Goal: Task Accomplishment & Management: Manage account settings

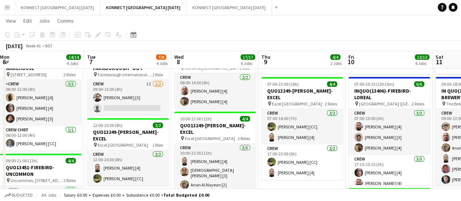
scroll to position [0, 176]
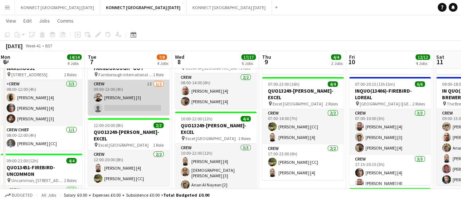
click at [134, 88] on app-card-role "Crew 1I [DATE] 09:00-13:00 (4h) [PERSON_NAME] [3] single-neutral-actions" at bounding box center [129, 97] width 82 height 35
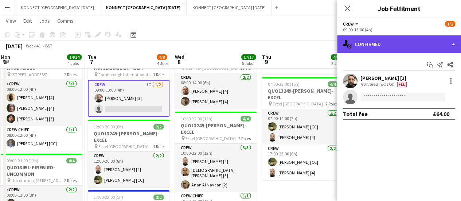
click at [380, 43] on div "single-neutral-actions-check-2 Confirmed" at bounding box center [399, 43] width 124 height 17
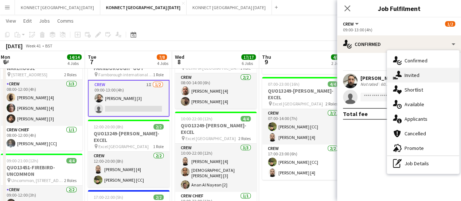
click at [407, 81] on div "single-neutral-actions-share-1 Invited" at bounding box center [423, 75] width 72 height 15
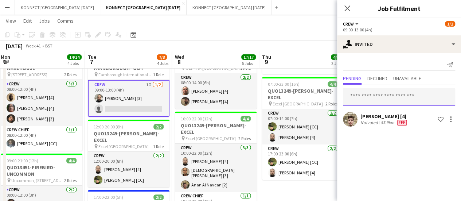
click at [364, 88] on input "text" at bounding box center [399, 97] width 112 height 18
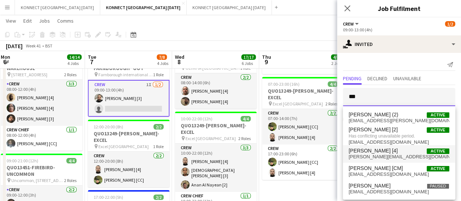
type input "***"
click at [391, 156] on span "[PERSON_NAME][EMAIL_ADDRESS][DOMAIN_NAME]" at bounding box center [399, 157] width 101 height 6
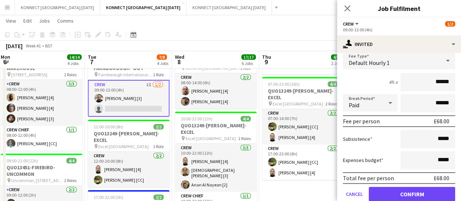
scroll to position [114, 0]
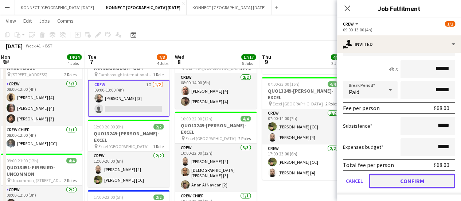
click at [386, 183] on button "Confirm" at bounding box center [412, 180] width 86 height 15
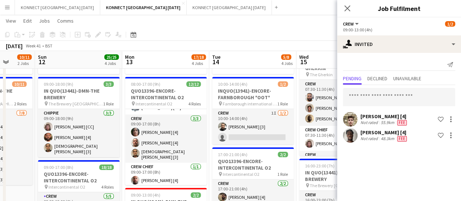
scroll to position [0, 314]
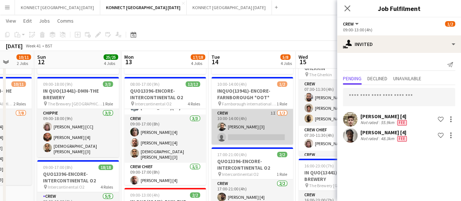
click at [244, 129] on app-card-role "Crew 1I [DATE] 10:00-14:00 (4h) [PERSON_NAME] [3] single-neutral-actions" at bounding box center [252, 126] width 82 height 35
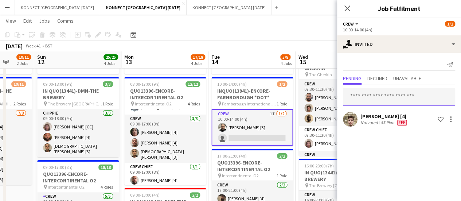
click at [379, 94] on input "text" at bounding box center [399, 97] width 112 height 18
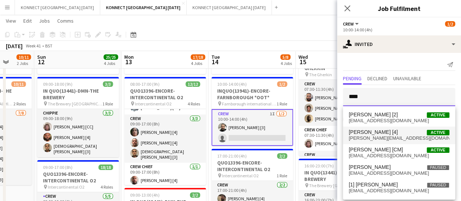
type input "****"
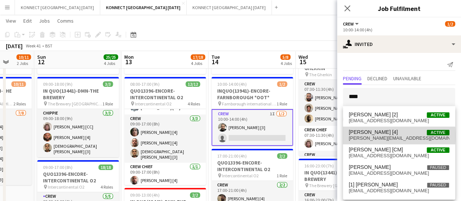
click at [372, 136] on span "[PERSON_NAME][EMAIL_ADDRESS][DOMAIN_NAME]" at bounding box center [399, 138] width 101 height 6
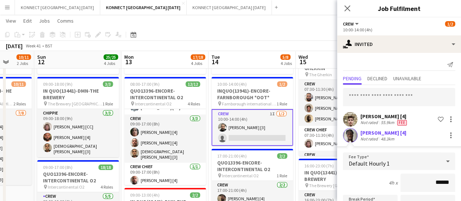
scroll to position [114, 0]
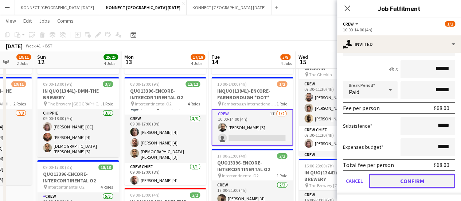
click at [402, 180] on button "Confirm" at bounding box center [412, 180] width 86 height 15
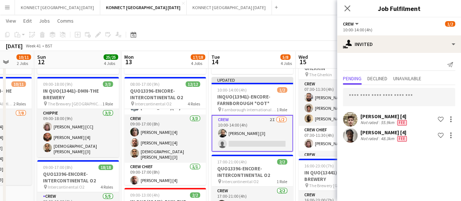
scroll to position [0, 0]
click at [295, 33] on app-toolbar "Copy Paste Paste Ctrl+V Paste with crew Ctrl+Shift+V Paste linked Job [GEOGRAPH…" at bounding box center [230, 34] width 461 height 12
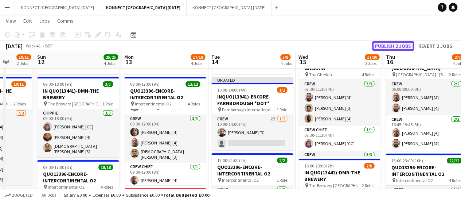
click at [378, 49] on button "Publish 2 jobs" at bounding box center [393, 45] width 42 height 9
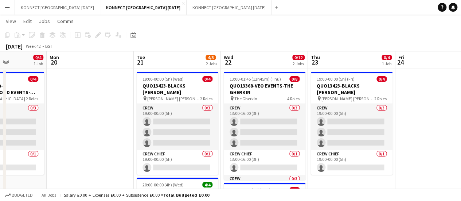
scroll to position [18, 0]
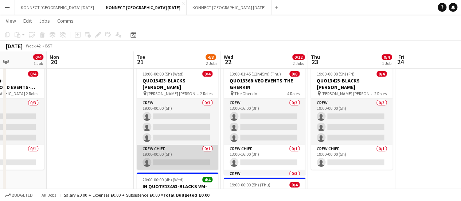
click at [184, 154] on app-card-role "Crew Chief 0/1 19:00-00:00 (5h) single-neutral-actions" at bounding box center [178, 157] width 82 height 25
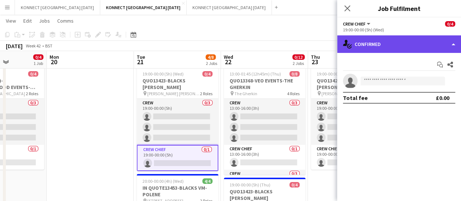
click at [358, 45] on div "single-neutral-actions-check-2 Confirmed" at bounding box center [399, 43] width 124 height 17
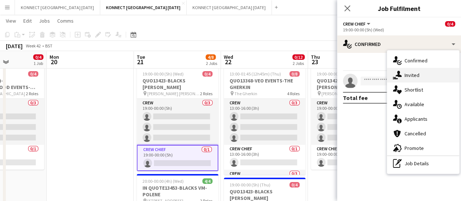
click at [401, 78] on icon "single-neutral-actions-share-1" at bounding box center [397, 75] width 9 height 9
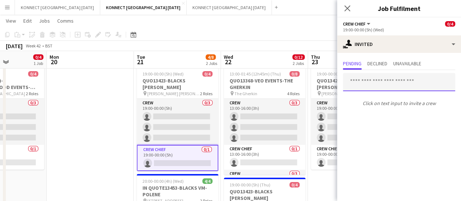
click at [391, 81] on input "text" at bounding box center [399, 82] width 112 height 18
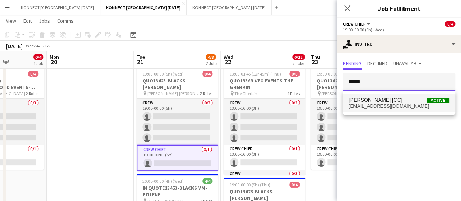
type input "*****"
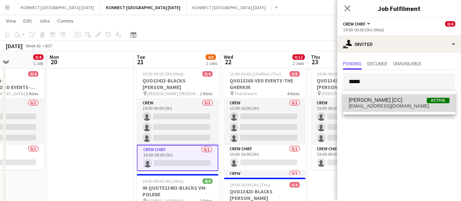
click at [378, 105] on span "[EMAIL_ADDRESS][DOMAIN_NAME]" at bounding box center [399, 106] width 101 height 6
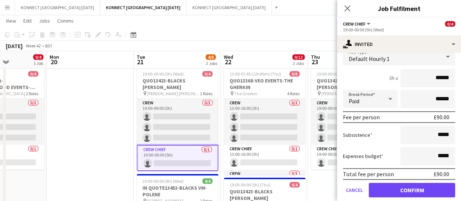
scroll to position [89, 0]
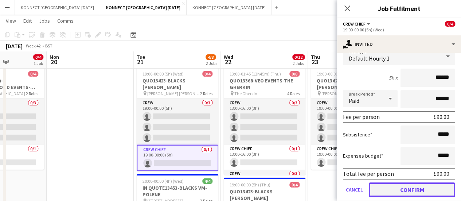
click at [371, 194] on button "Confirm" at bounding box center [412, 189] width 86 height 15
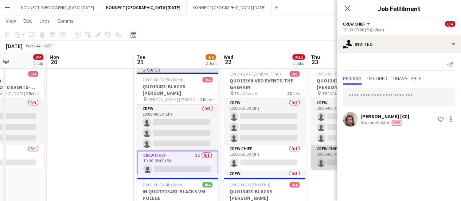
scroll to position [0, 0]
click at [327, 158] on app-card-role "Crew Chief 0/1 19:00-00:00 (5h) single-neutral-actions" at bounding box center [352, 157] width 82 height 25
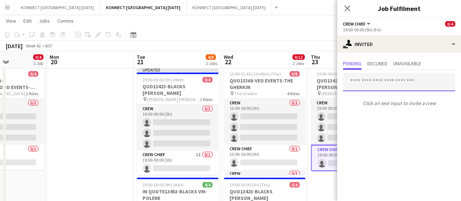
click at [367, 83] on input "text" at bounding box center [399, 82] width 112 height 18
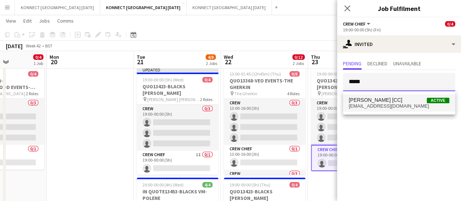
type input "*****"
click at [374, 103] on span "[EMAIL_ADDRESS][DOMAIN_NAME]" at bounding box center [399, 106] width 101 height 6
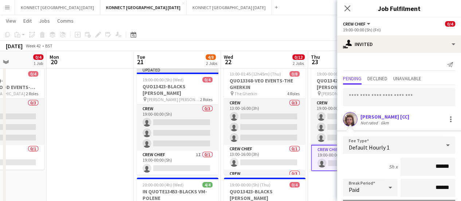
scroll to position [98, 0]
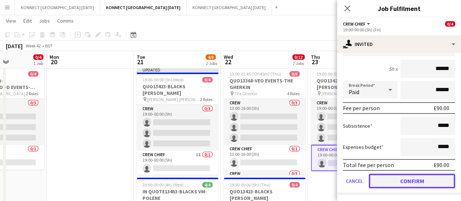
click at [397, 179] on button "Confirm" at bounding box center [412, 180] width 86 height 15
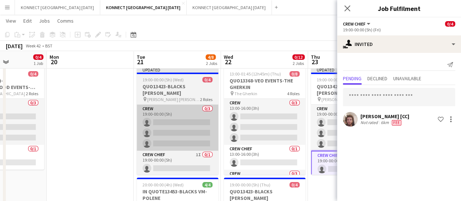
scroll to position [0, 0]
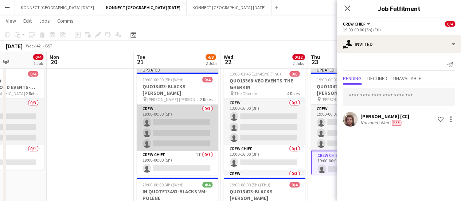
click at [175, 114] on app-card-role "Crew 0/3 19:00-00:00 (5h) single-neutral-actions single-neutral-actions single-…" at bounding box center [178, 128] width 82 height 46
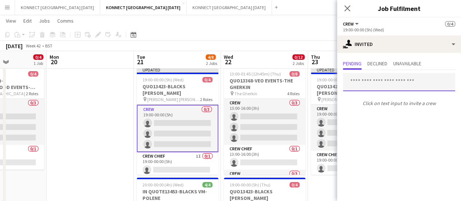
click at [375, 87] on input "text" at bounding box center [399, 82] width 112 height 18
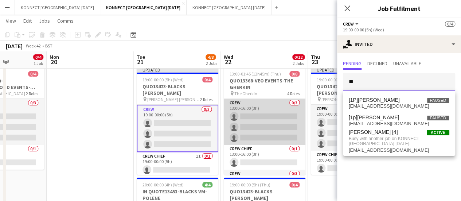
type input "*"
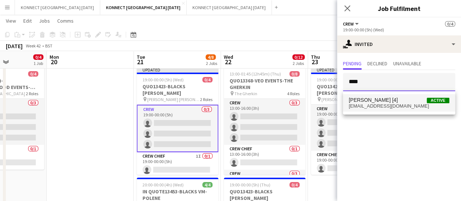
type input "****"
click at [404, 106] on span "[EMAIL_ADDRESS][DOMAIN_NAME]" at bounding box center [399, 106] width 101 height 6
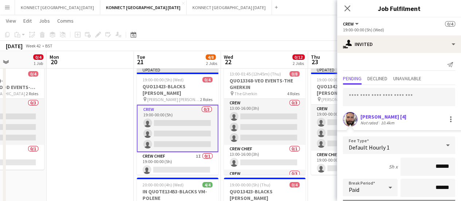
scroll to position [98, 0]
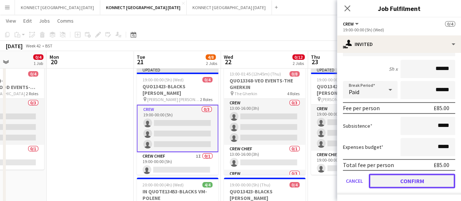
click at [400, 181] on button "Confirm" at bounding box center [412, 180] width 86 height 15
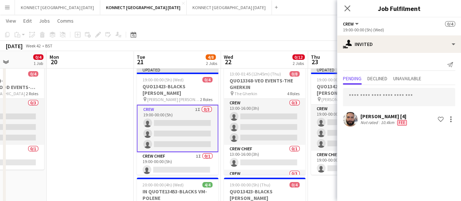
scroll to position [0, 0]
click at [356, 102] on input "text" at bounding box center [399, 97] width 112 height 18
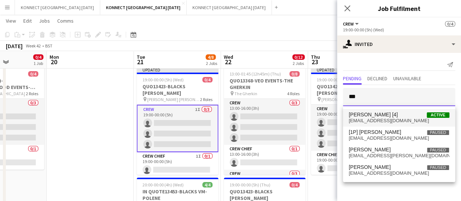
type input "***"
click at [368, 123] on span "[EMAIL_ADDRESS][DOMAIN_NAME]" at bounding box center [399, 121] width 101 height 6
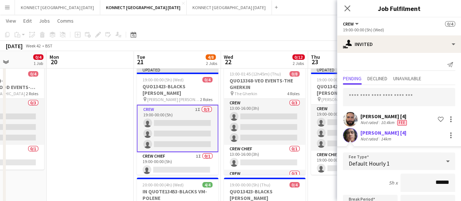
scroll to position [114, 0]
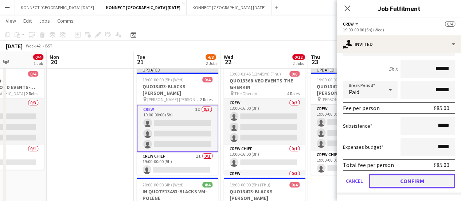
click at [393, 180] on button "Confirm" at bounding box center [412, 180] width 86 height 15
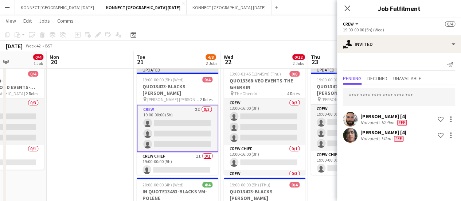
scroll to position [0, 0]
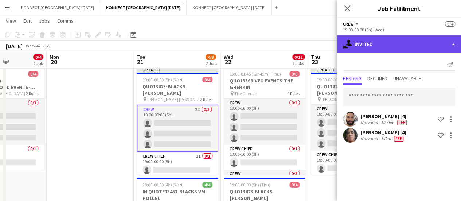
click at [394, 44] on div "single-neutral-actions-share-1 Invited" at bounding box center [399, 43] width 124 height 17
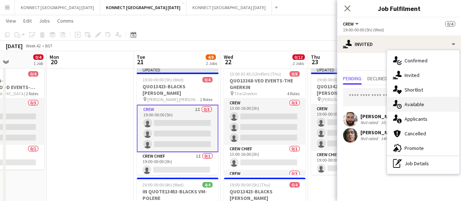
click at [415, 109] on div "single-neutral-actions-upload Available" at bounding box center [423, 104] width 72 height 15
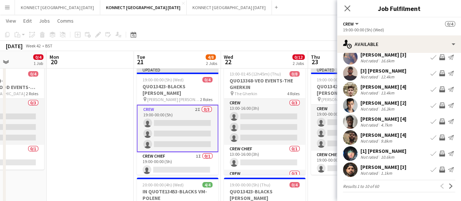
scroll to position [55, 0]
click at [439, 124] on app-icon "Invite crew" at bounding box center [442, 121] width 6 height 6
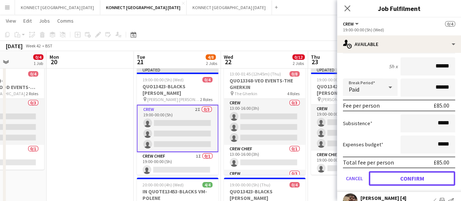
click at [389, 179] on button "Confirm" at bounding box center [412, 178] width 86 height 15
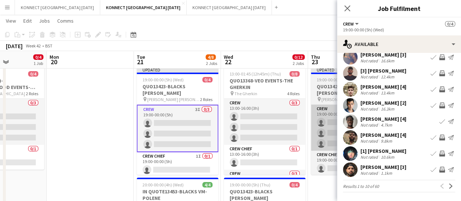
scroll to position [58, 0]
click at [324, 125] on app-card-role "Crew 0/3 19:00-00:00 (5h) single-neutral-actions single-neutral-actions single-…" at bounding box center [352, 128] width 82 height 46
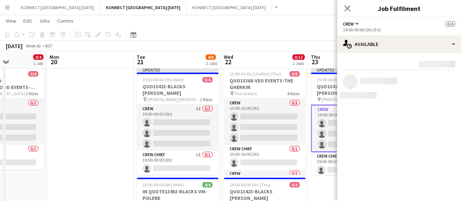
scroll to position [0, 0]
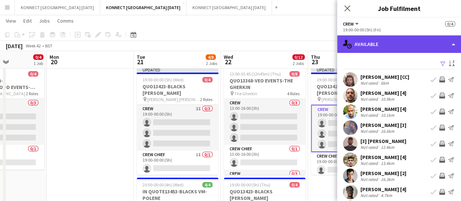
click at [373, 44] on div "single-neutral-actions-upload Available" at bounding box center [399, 43] width 124 height 17
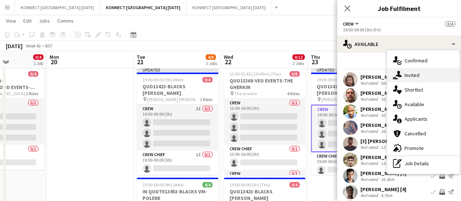
click at [402, 78] on div "single-neutral-actions-share-1 Invited" at bounding box center [423, 75] width 72 height 15
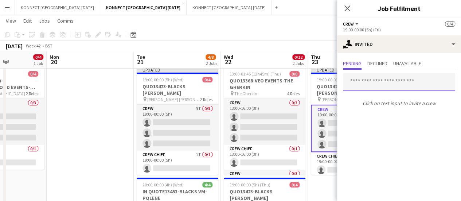
click at [363, 86] on input "text" at bounding box center [399, 82] width 112 height 18
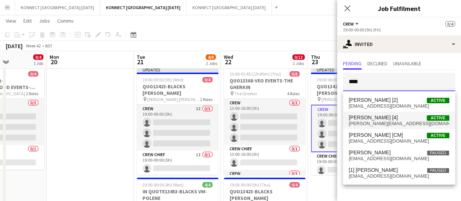
type input "****"
click at [364, 115] on span "[PERSON_NAME] [4]" at bounding box center [373, 117] width 49 height 6
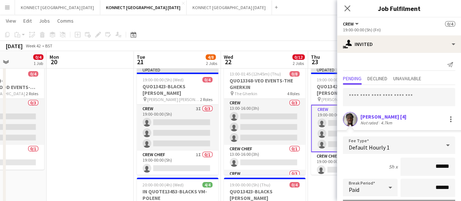
scroll to position [98, 0]
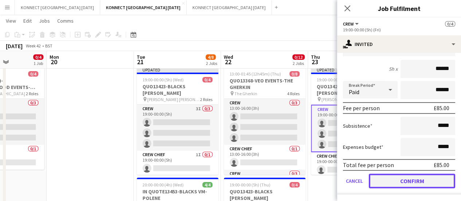
click at [404, 180] on button "Confirm" at bounding box center [412, 180] width 86 height 15
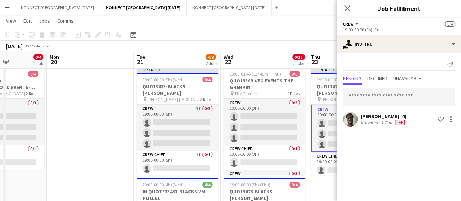
scroll to position [0, 0]
click at [367, 94] on input "text" at bounding box center [399, 97] width 112 height 18
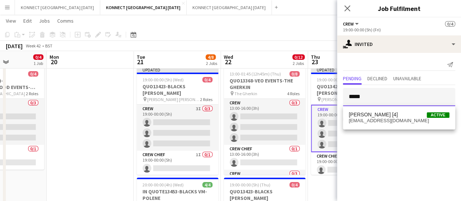
type input "*****"
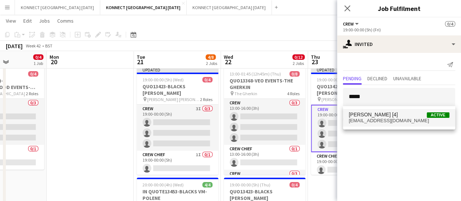
click at [372, 113] on span "[PERSON_NAME] [4]" at bounding box center [373, 115] width 49 height 6
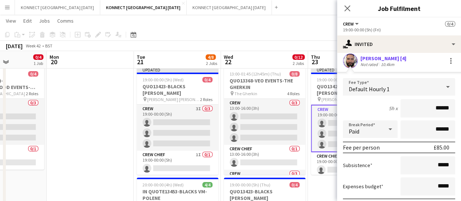
scroll to position [114, 0]
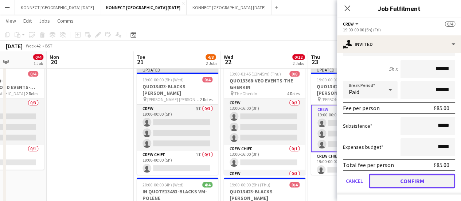
click at [392, 182] on button "Confirm" at bounding box center [412, 180] width 86 height 15
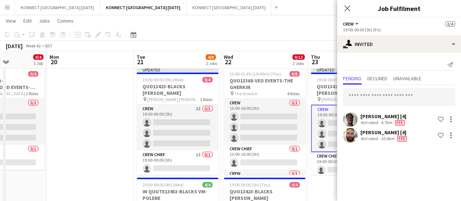
scroll to position [0, 0]
click at [367, 100] on input "text" at bounding box center [399, 97] width 112 height 18
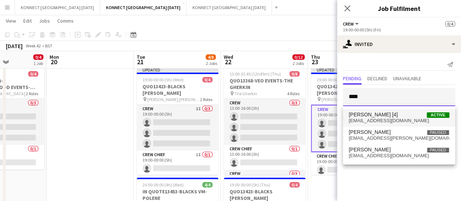
type input "****"
click at [373, 118] on span "[EMAIL_ADDRESS][DOMAIN_NAME]" at bounding box center [399, 121] width 101 height 6
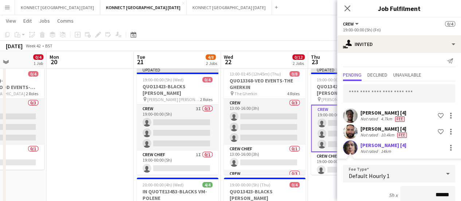
scroll to position [130, 0]
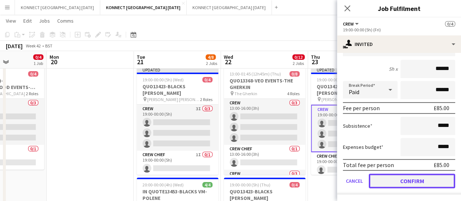
click at [387, 187] on button "Confirm" at bounding box center [412, 180] width 86 height 15
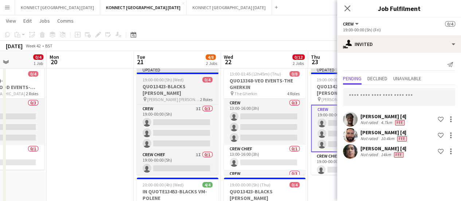
scroll to position [0, 0]
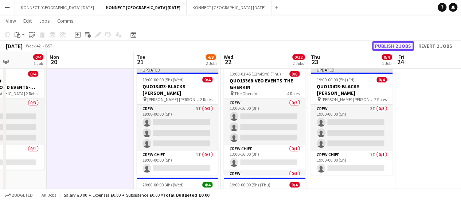
click at [385, 47] on button "Publish 2 jobs" at bounding box center [393, 45] width 42 height 9
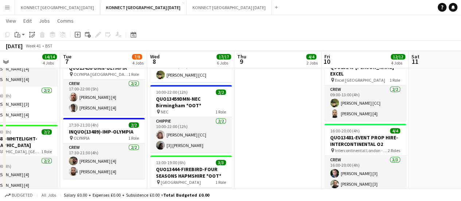
scroll to position [171, 0]
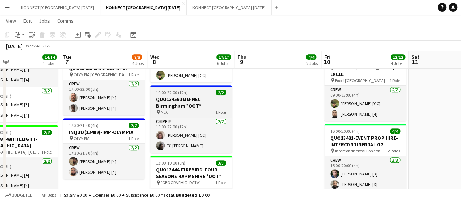
click at [169, 96] on h3 "QUO13459DMN-NEC Birmingham *OOT*" at bounding box center [191, 102] width 82 height 13
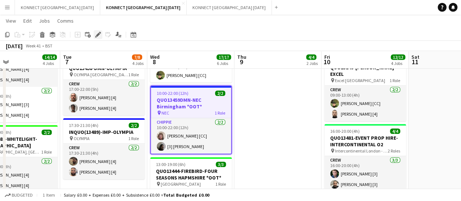
click at [100, 36] on icon "Edit" at bounding box center [98, 35] width 6 height 6
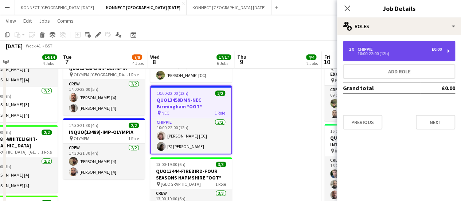
click at [368, 55] on div "10:00-22:00 (12h)" at bounding box center [395, 54] width 93 height 4
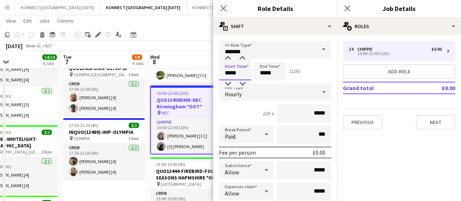
click at [236, 75] on input "*****" at bounding box center [235, 71] width 32 height 18
type input "*****"
click at [270, 72] on input "*****" at bounding box center [270, 71] width 32 height 18
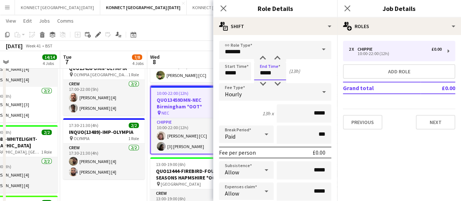
click at [270, 72] on input "*****" at bounding box center [270, 71] width 32 height 18
type input "*****"
click at [183, 30] on app-toolbar "Copy Paste Paste Ctrl+V Paste with crew Ctrl+Shift+V Paste linked Job [GEOGRAPH…" at bounding box center [230, 34] width 461 height 12
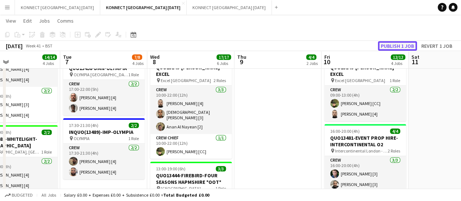
click at [411, 43] on button "Publish 1 job" at bounding box center [397, 45] width 39 height 9
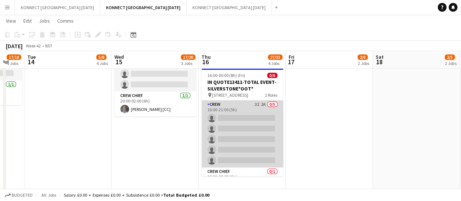
scroll to position [16, 0]
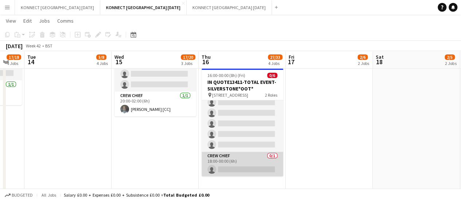
click at [240, 157] on app-card-role "Crew Chief 0/1 18:00-00:00 (6h) single-neutral-actions" at bounding box center [243, 164] width 82 height 25
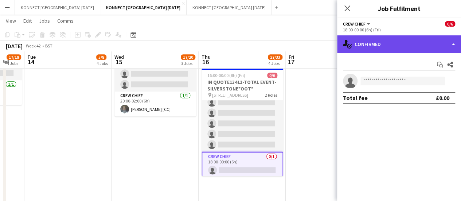
click at [383, 49] on div "single-neutral-actions-check-2 Confirmed" at bounding box center [399, 43] width 124 height 17
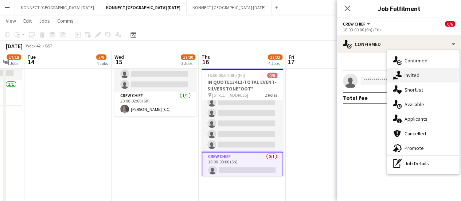
click at [406, 72] on span "Invited" at bounding box center [412, 75] width 15 height 7
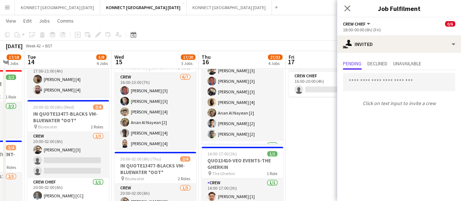
scroll to position [213, 0]
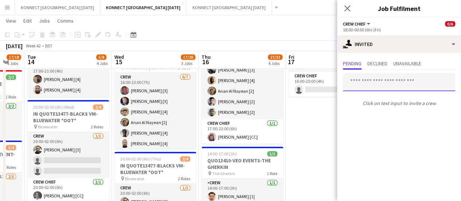
click at [374, 85] on input "text" at bounding box center [399, 82] width 112 height 18
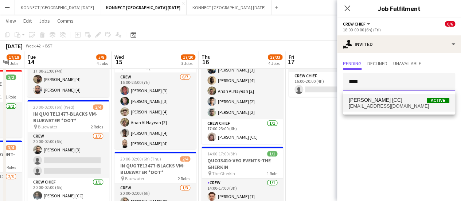
type input "****"
click at [409, 102] on span "[PERSON_NAME] [CC] Active" at bounding box center [399, 100] width 101 height 6
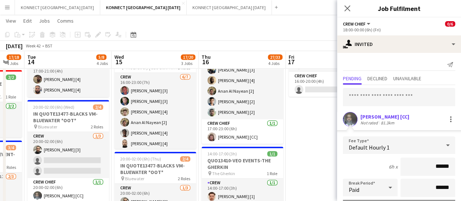
scroll to position [98, 0]
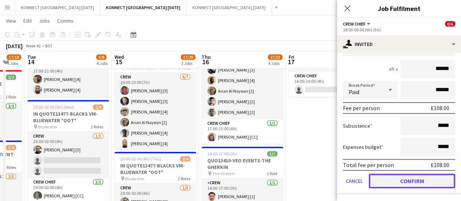
click at [399, 177] on button "Confirm" at bounding box center [412, 180] width 86 height 15
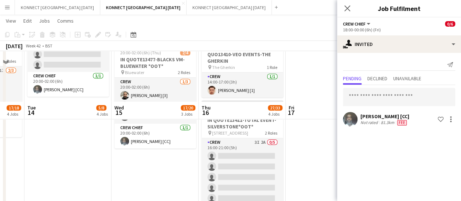
scroll to position [336, 0]
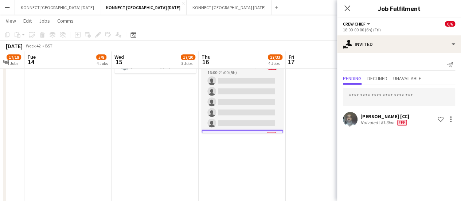
click at [324, 86] on app-date-cell "10:00-18:00 (8h) 2/2 QUO13261-SETSTAGE-EXCEL pin Excel London 1 Role Crew [DATE…" at bounding box center [329, 142] width 87 height 793
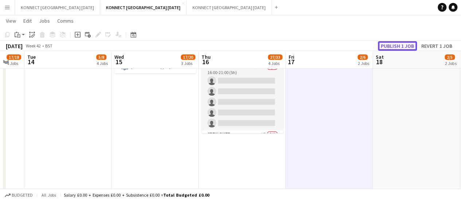
click at [395, 47] on button "Publish 1 job" at bounding box center [397, 45] width 39 height 9
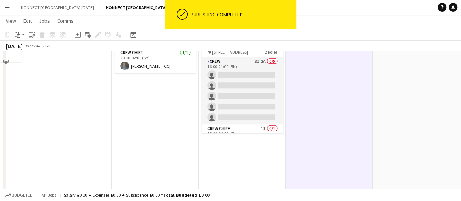
scroll to position [316, 0]
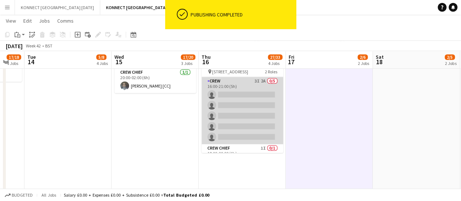
click at [222, 93] on app-card-role "Crew 3I 2A 0/5 16:00-21:00 (5h) single-neutral-actions single-neutral-actions s…" at bounding box center [243, 110] width 82 height 67
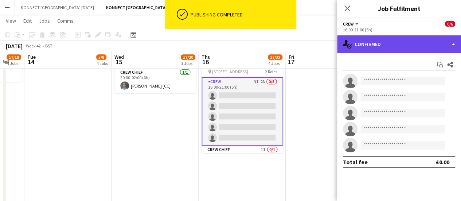
click at [378, 47] on div "single-neutral-actions-check-2 Confirmed" at bounding box center [399, 43] width 124 height 17
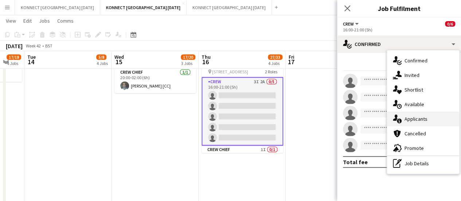
click at [413, 118] on span "Applicants" at bounding box center [416, 119] width 23 height 7
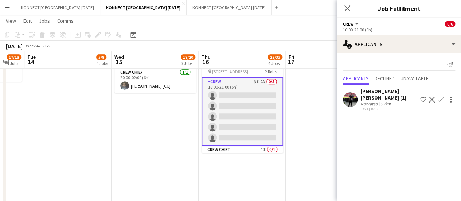
click at [441, 98] on app-icon "Confirm" at bounding box center [441, 100] width 6 height 6
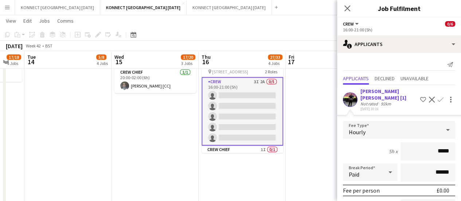
scroll to position [76, 0]
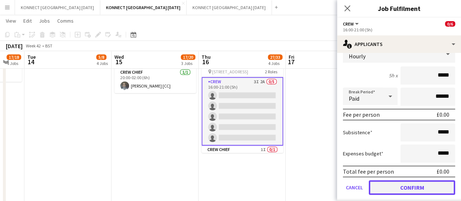
click at [397, 180] on button "Confirm" at bounding box center [412, 187] width 86 height 15
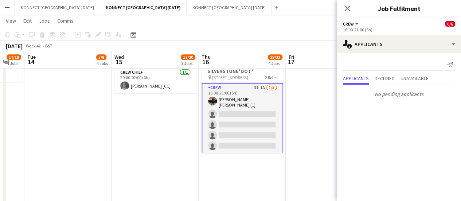
scroll to position [0, 0]
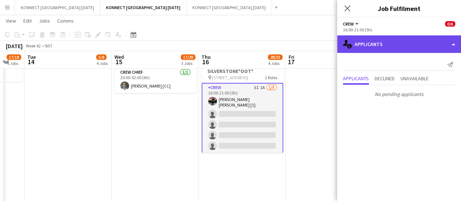
click at [377, 41] on div "single-neutral-actions-information Applicants" at bounding box center [399, 43] width 124 height 17
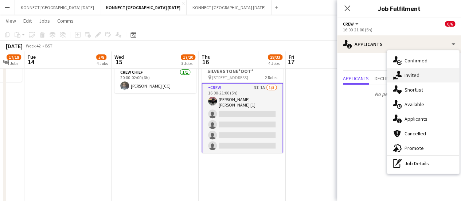
click at [413, 78] on div "single-neutral-actions-share-1 Invited" at bounding box center [423, 75] width 72 height 15
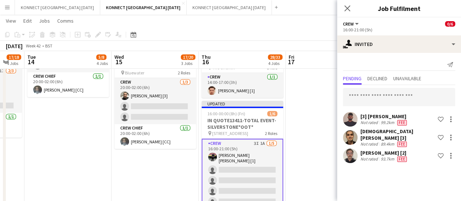
scroll to position [260, 0]
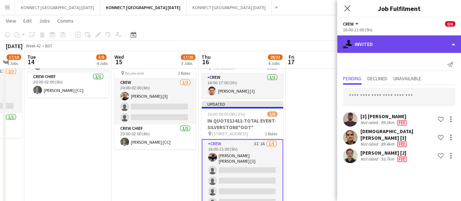
click at [389, 42] on div "single-neutral-actions-share-1 Invited" at bounding box center [399, 43] width 124 height 17
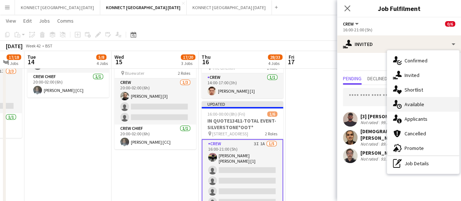
click at [434, 101] on div "single-neutral-actions-upload Available" at bounding box center [423, 104] width 72 height 15
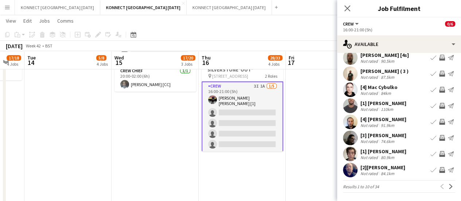
scroll to position [318, 0]
click at [448, 184] on app-icon "Next" at bounding box center [450, 186] width 5 height 5
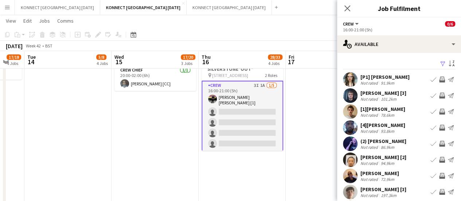
scroll to position [54, 0]
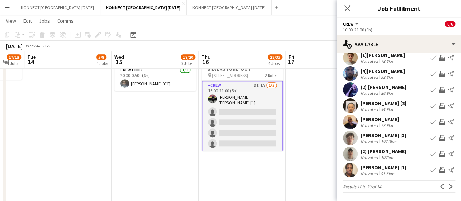
click at [439, 137] on app-icon "Invite crew" at bounding box center [442, 138] width 6 height 6
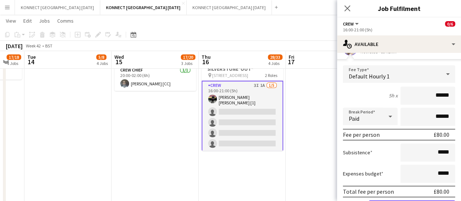
scroll to position [219, 0]
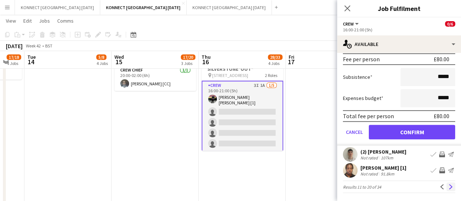
click at [448, 184] on app-icon "Next" at bounding box center [450, 186] width 5 height 5
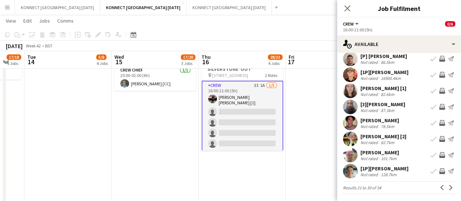
scroll to position [54, 0]
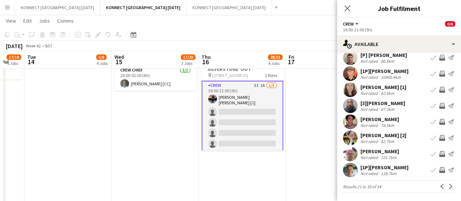
click at [323, 126] on app-date-cell "10:00-18:00 (8h) 2/2 QUO13261-SETSTAGE-EXCEL pin Excel London 1 Role Crew [DATE…" at bounding box center [329, 159] width 87 height 793
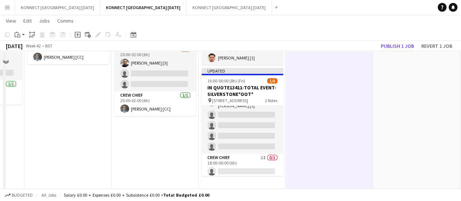
scroll to position [204, 0]
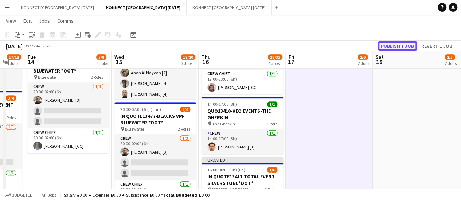
click at [398, 47] on button "Publish 1 job" at bounding box center [397, 45] width 39 height 9
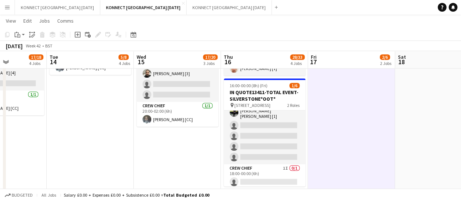
scroll to position [0, 214]
click at [161, 83] on app-card-role "Crew [DATE] 20:00-02:00 (6h) [PERSON_NAME] [3] single-neutral-actions single-ne…" at bounding box center [178, 79] width 82 height 46
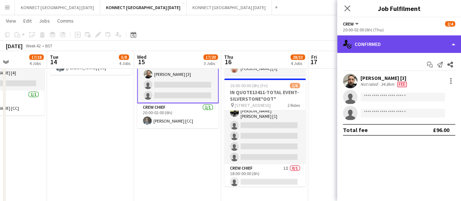
click at [358, 46] on div "single-neutral-actions-check-2 Confirmed" at bounding box center [399, 43] width 124 height 17
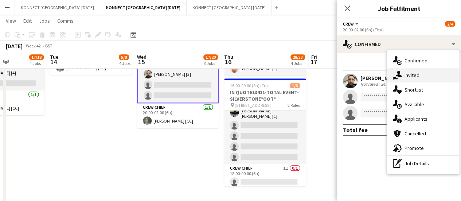
click at [400, 80] on div "single-neutral-actions-share-1 Invited" at bounding box center [423, 75] width 72 height 15
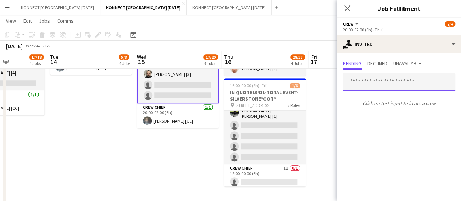
click at [371, 77] on input "text" at bounding box center [399, 82] width 112 height 18
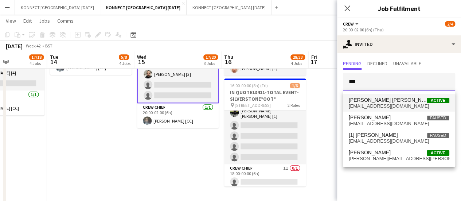
type input "***"
click at [356, 102] on span "[PERSON_NAME] [PERSON_NAME] [1]" at bounding box center [388, 100] width 78 height 6
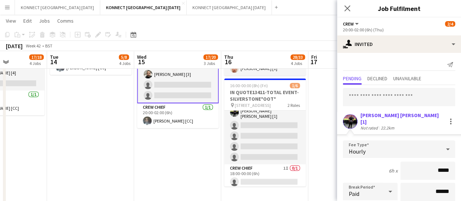
scroll to position [98, 0]
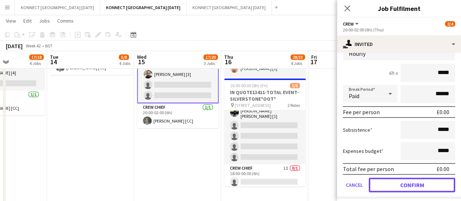
click at [386, 178] on button "Confirm" at bounding box center [412, 184] width 86 height 15
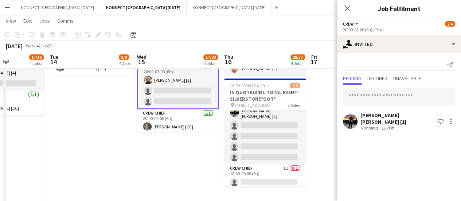
scroll to position [0, 0]
click at [321, 127] on app-date-cell "10:00-18:00 (8h) 2/2 QUO13261-SETSTAGE-EXCEL pin Excel London 1 Role Crew [DATE…" at bounding box center [351, 195] width 87 height 793
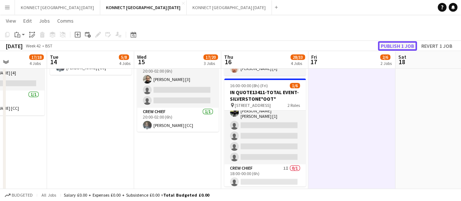
click at [389, 43] on button "Publish 1 job" at bounding box center [397, 45] width 39 height 9
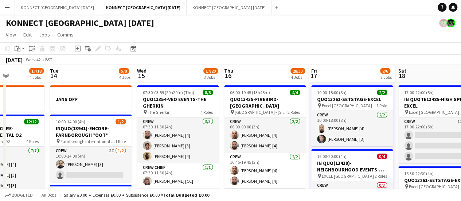
click at [300, 27] on div "KONNECT [GEOGRAPHIC_DATA] [DATE]" at bounding box center [230, 22] width 461 height 14
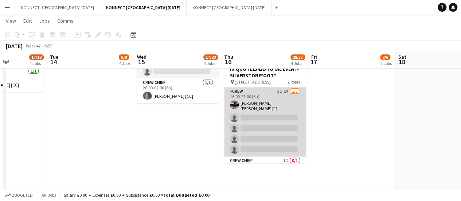
scroll to position [16, 0]
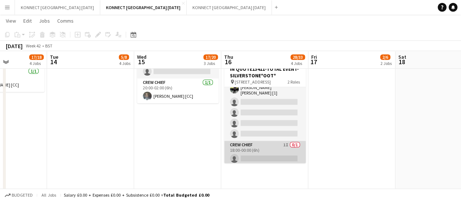
click at [264, 145] on app-card-role "Crew Chief 1I 0/1 18:00-00:00 (6h) single-neutral-actions" at bounding box center [265, 153] width 82 height 25
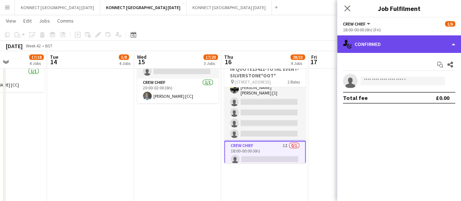
click at [380, 42] on div "single-neutral-actions-check-2 Confirmed" at bounding box center [399, 43] width 124 height 17
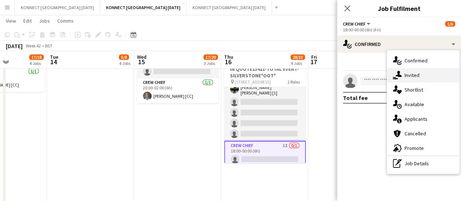
click at [411, 77] on span "Invited" at bounding box center [412, 75] width 15 height 7
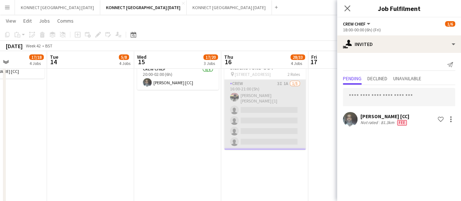
scroll to position [1, 0]
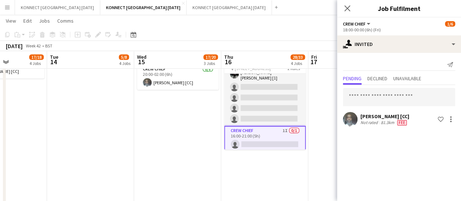
click at [164, 132] on app-date-cell "07:30-03:59 (20h29m) (Thu) 8/8 QUO13354-VEO EVENTS-THE GHERKIN pin The Gherkin …" at bounding box center [177, 158] width 87 height 793
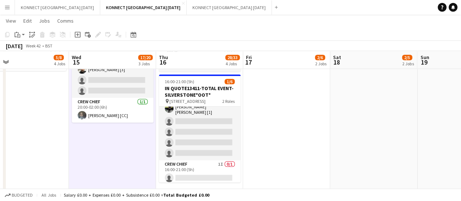
scroll to position [287, 0]
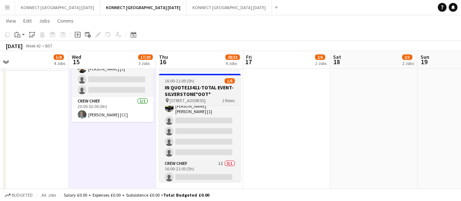
click at [177, 95] on h3 "IN QUOTE13411-TOTAL EVENT-SILVERSTONE*OOT*" at bounding box center [200, 90] width 82 height 13
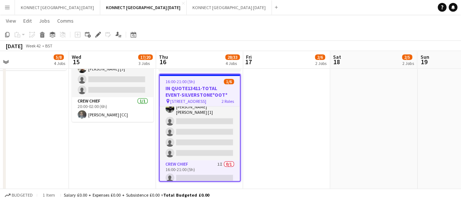
scroll to position [17, 0]
click at [98, 36] on icon at bounding box center [98, 35] width 4 height 4
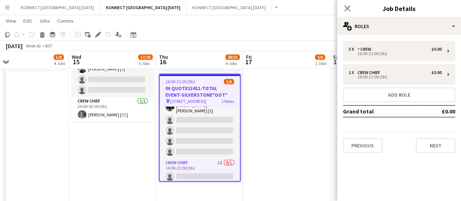
click at [454, 153] on div "5 x Crew £0.00 16:00-21:00 (5h) 1 x Crew Chief £0.00 16:00-21:00 (5h) Add role …" at bounding box center [399, 97] width 124 height 124
click at [444, 145] on button "Next" at bounding box center [435, 145] width 39 height 15
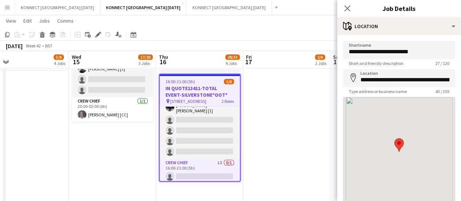
scroll to position [56, 0]
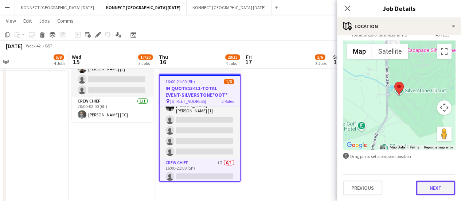
click at [433, 191] on button "Next" at bounding box center [435, 187] width 39 height 15
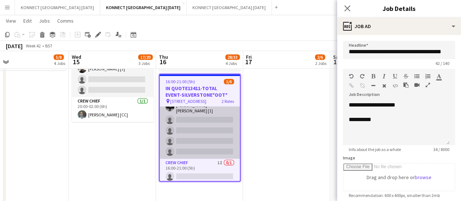
scroll to position [0, 0]
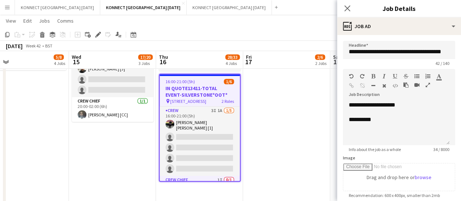
click at [290, 119] on app-date-cell "10:00-18:00 (8h) 2/2 QUO13261-SETSTAGE-EXCEL pin Excel London 1 Role Crew [DATE…" at bounding box center [286, 190] width 87 height 793
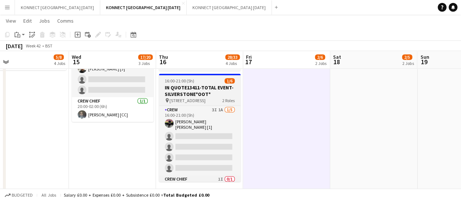
click at [193, 96] on h3 "IN QUOTE13411-TOTAL EVENT-SILVERSTONE*OOT*" at bounding box center [200, 90] width 82 height 13
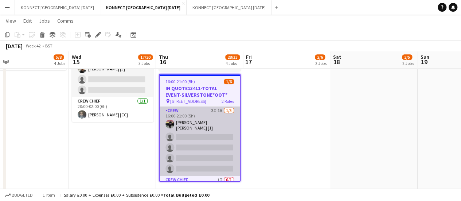
click at [190, 119] on app-card-role "Crew 3I 1A [DATE] 16:00-21:00 (5h) [PERSON_NAME] [PERSON_NAME] [1] single-neutr…" at bounding box center [200, 140] width 80 height 69
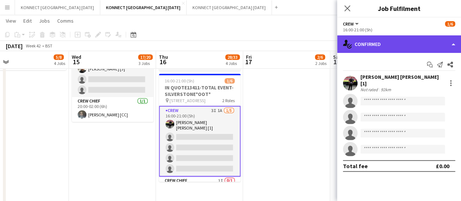
click at [386, 47] on div "single-neutral-actions-check-2 Confirmed" at bounding box center [399, 43] width 124 height 17
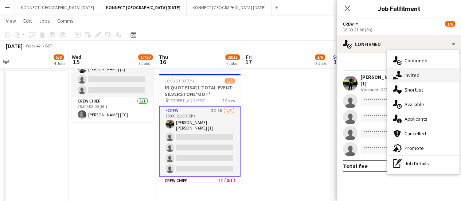
click at [409, 79] on div "single-neutral-actions-share-1 Invited" at bounding box center [423, 75] width 72 height 15
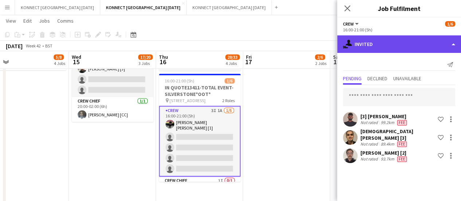
click at [392, 43] on div "single-neutral-actions-share-1 Invited" at bounding box center [399, 43] width 124 height 17
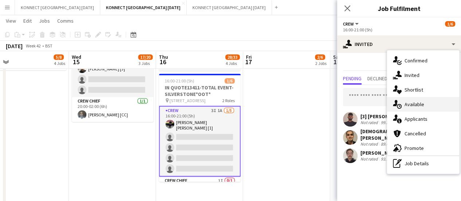
click at [425, 111] on div "single-neutral-actions-upload Available" at bounding box center [423, 104] width 72 height 15
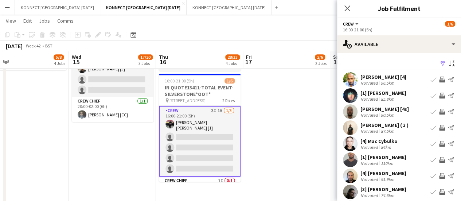
scroll to position [54, 0]
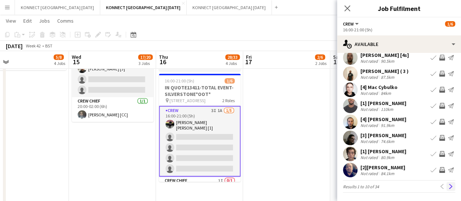
click at [448, 185] on app-icon "Next" at bounding box center [450, 186] width 5 height 5
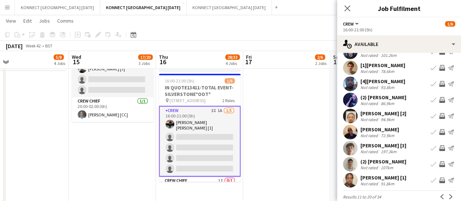
scroll to position [44, 0]
click at [448, 195] on app-icon "Next" at bounding box center [450, 196] width 5 height 5
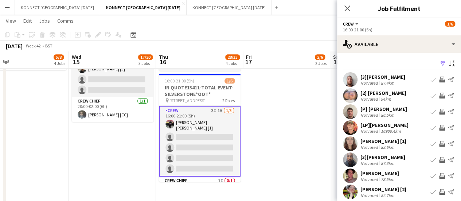
scroll to position [54, 0]
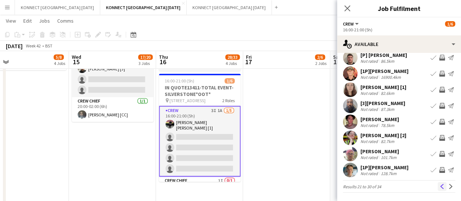
click at [438, 190] on button "Previous" at bounding box center [442, 186] width 9 height 9
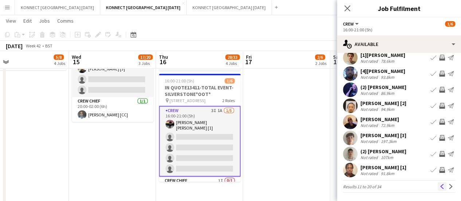
click at [440, 187] on app-icon "Previous" at bounding box center [442, 186] width 5 height 5
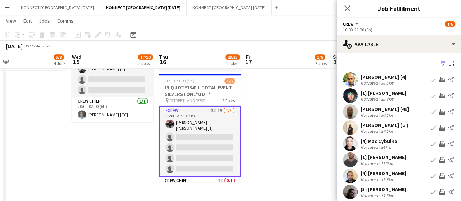
click at [439, 126] on app-icon "Invite crew" at bounding box center [442, 128] width 6 height 6
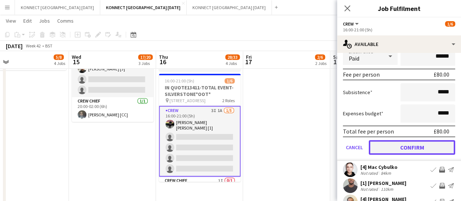
click at [403, 144] on button "Confirm" at bounding box center [412, 147] width 86 height 15
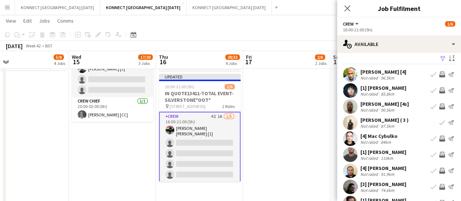
scroll to position [4, 0]
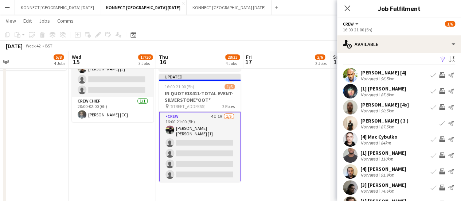
click at [303, 127] on app-date-cell "10:00-18:00 (8h) 2/2 QUO13261-SETSTAGE-EXCEL pin Excel London 1 Role Crew [DATE…" at bounding box center [286, 190] width 87 height 793
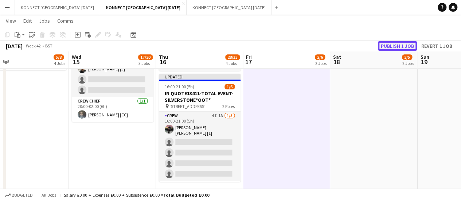
click at [398, 47] on button "Publish 1 job" at bounding box center [397, 45] width 39 height 9
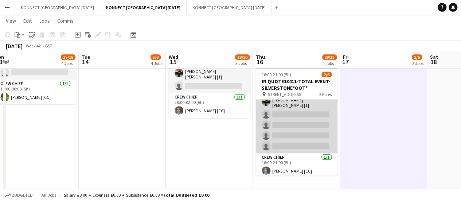
scroll to position [0, 0]
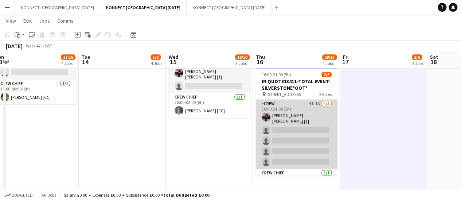
click at [302, 133] on app-card-role "Crew 4I 1A [DATE] 16:00-21:00 (5h) [PERSON_NAME] [PERSON_NAME] [1] single-neutr…" at bounding box center [297, 133] width 82 height 69
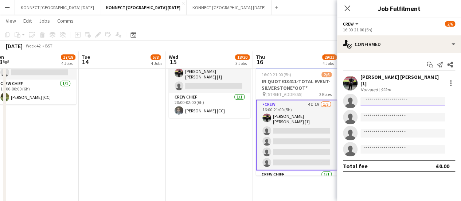
click at [387, 98] on input at bounding box center [402, 101] width 85 height 9
type input "*"
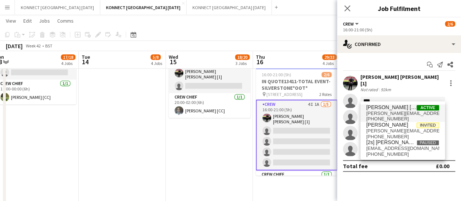
type input "****"
click at [386, 112] on span "[PERSON_NAME][EMAIL_ADDRESS][DOMAIN_NAME]" at bounding box center [402, 113] width 73 height 6
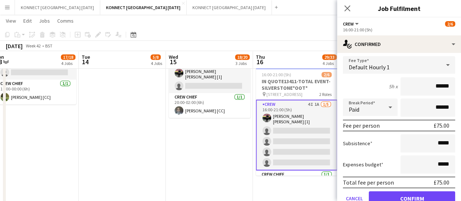
scroll to position [106, 0]
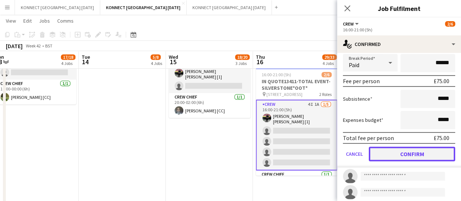
click at [390, 155] on button "Confirm" at bounding box center [412, 154] width 86 height 15
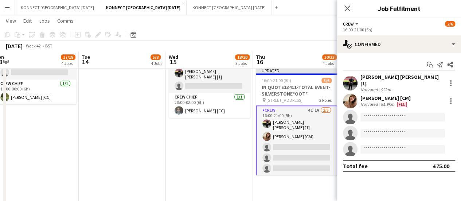
scroll to position [0, 0]
click at [213, 163] on app-date-cell "07:30-03:59 (20h29m) (Thu) 8/8 QUO13354-VEO EVENTS-THE GHERKIN pin The Gherkin …" at bounding box center [209, 184] width 87 height 793
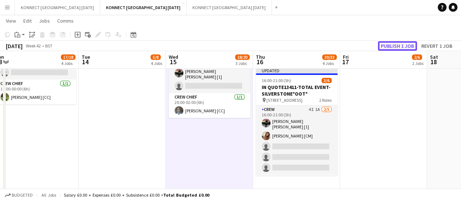
click at [398, 48] on button "Publish 1 job" at bounding box center [397, 45] width 39 height 9
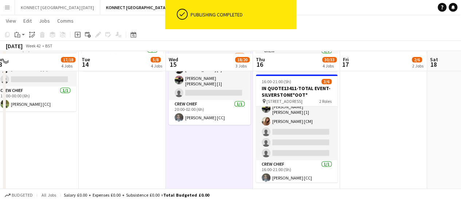
scroll to position [290, 0]
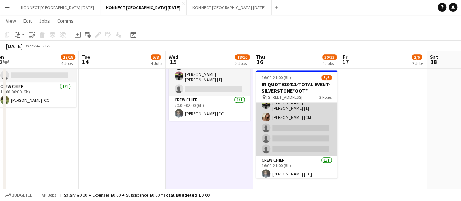
click at [309, 124] on app-card-role "Crew 4I 1A [DATE] 16:00-21:00 (5h) [PERSON_NAME] [PERSON_NAME] [1] [PERSON_NAME…" at bounding box center [297, 121] width 82 height 69
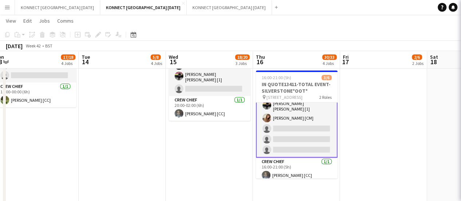
scroll to position [16, 0]
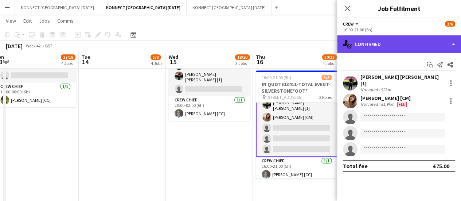
click at [386, 51] on div "single-neutral-actions-check-2 Confirmed" at bounding box center [399, 43] width 124 height 17
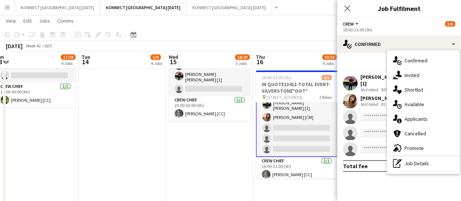
click at [370, 95] on div "[PERSON_NAME] [CM]" at bounding box center [385, 98] width 50 height 7
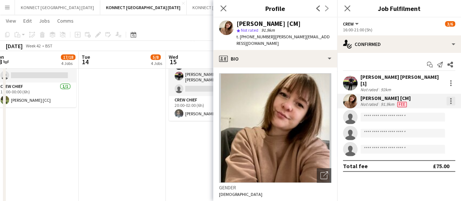
click at [450, 97] on div at bounding box center [450, 101] width 9 height 9
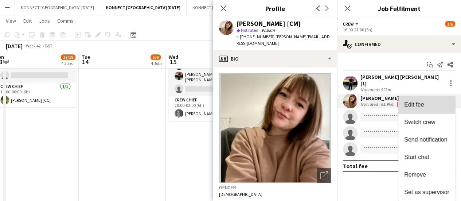
click at [434, 106] on span "Edit fee" at bounding box center [426, 104] width 45 height 7
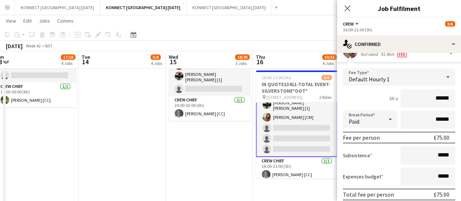
scroll to position [52, 0]
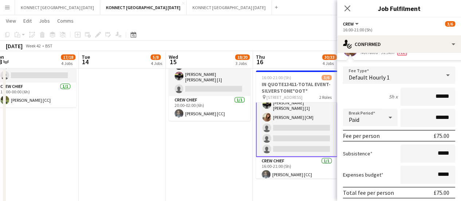
click at [194, 156] on app-date-cell "07:30-03:59 (20h29m) (Thu) 8/8 QUO13354-VEO EVENTS-THE GHERKIN pin The Gherkin …" at bounding box center [209, 187] width 87 height 793
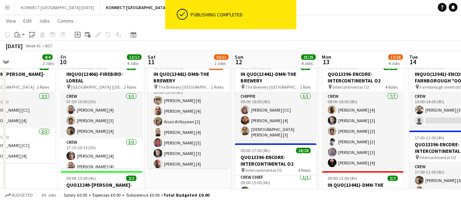
scroll to position [8, 0]
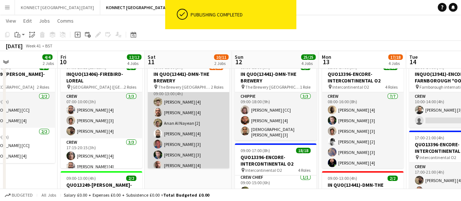
click at [192, 136] on app-card-role "Crew [DATE] 09:00-13:00 (4h) [PERSON_NAME] [4] [PERSON_NAME] [4] [PERSON_NAME] …" at bounding box center [189, 133] width 82 height 99
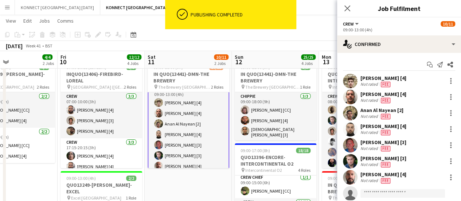
scroll to position [9, 0]
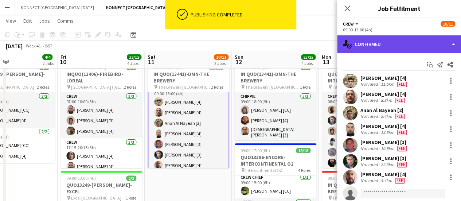
click at [385, 42] on div "single-neutral-actions-check-2 Confirmed" at bounding box center [399, 43] width 124 height 17
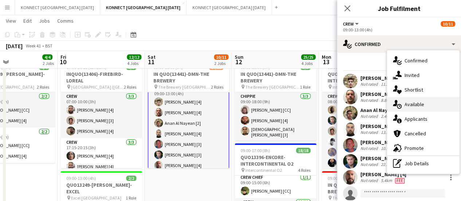
click at [415, 103] on span "Available" at bounding box center [415, 104] width 20 height 7
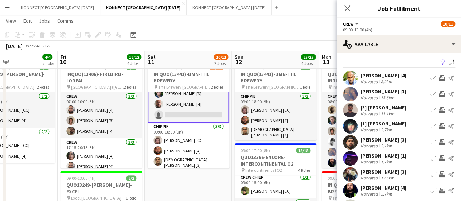
scroll to position [58, 0]
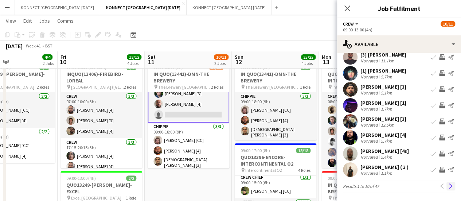
click at [446, 190] on button "Next" at bounding box center [450, 185] width 9 height 9
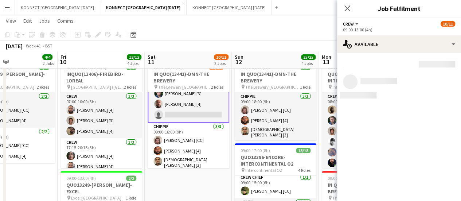
scroll to position [0, 0]
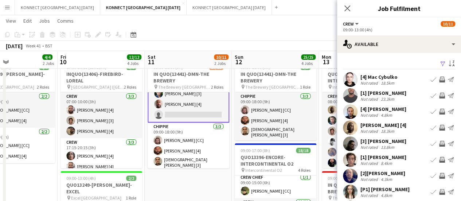
click at [439, 127] on app-icon "Invite crew" at bounding box center [442, 128] width 6 height 6
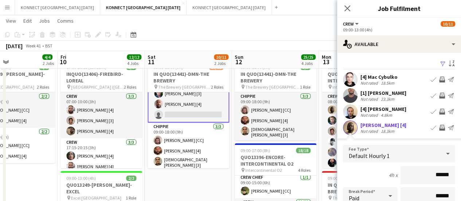
scroll to position [204, 0]
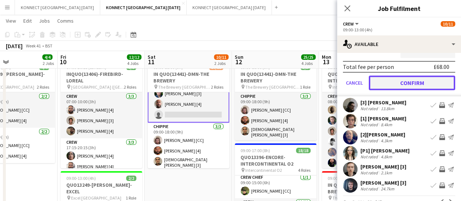
click at [383, 83] on button "Confirm" at bounding box center [412, 82] width 86 height 15
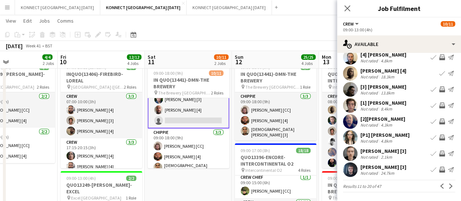
scroll to position [54, 0]
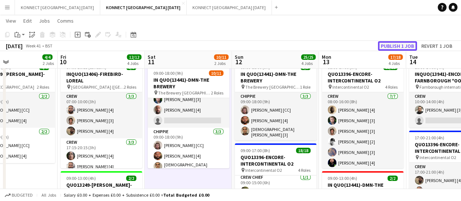
click at [403, 44] on button "Publish 1 job" at bounding box center [397, 45] width 39 height 9
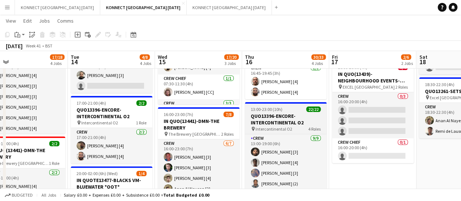
scroll to position [0, 169]
